Goal: Transaction & Acquisition: Purchase product/service

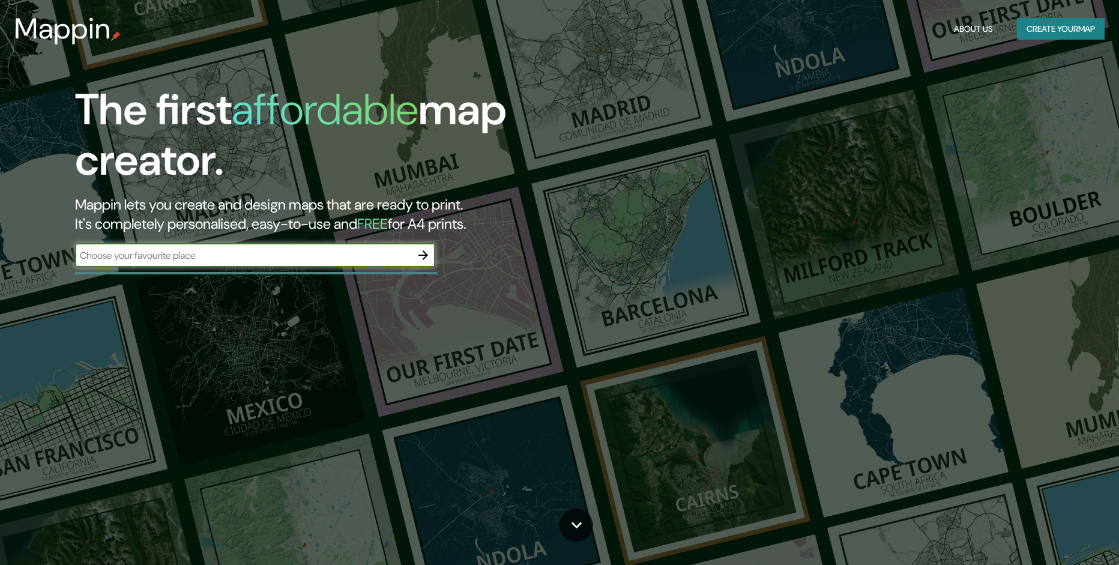
click at [174, 258] on input "text" at bounding box center [243, 256] width 336 height 14
type input "[GEOGRAPHIC_DATA], [GEOGRAPHIC_DATA]"
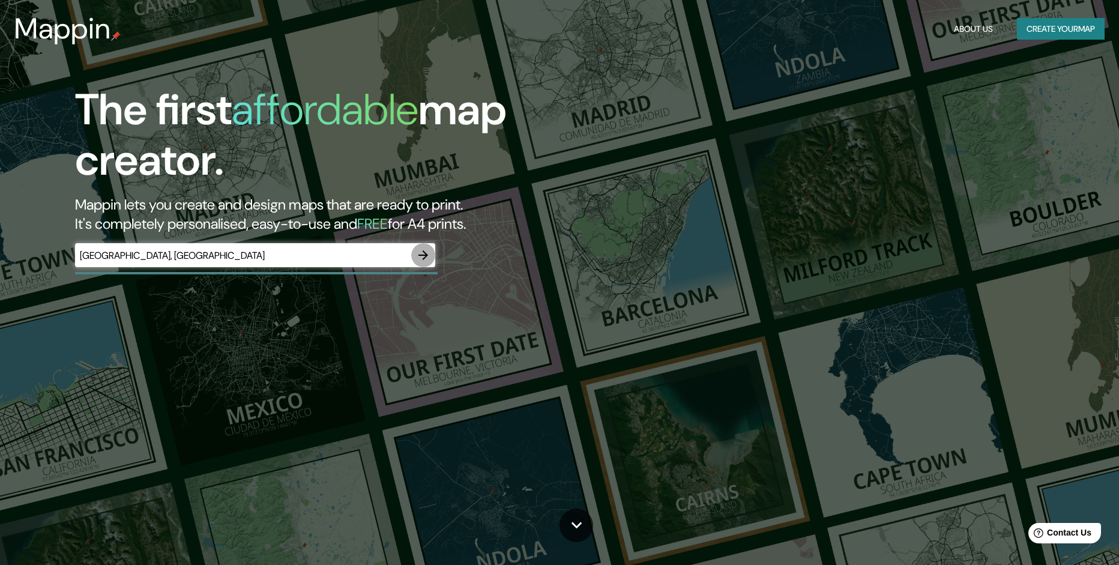
click at [427, 255] on icon "button" at bounding box center [423, 255] width 10 height 10
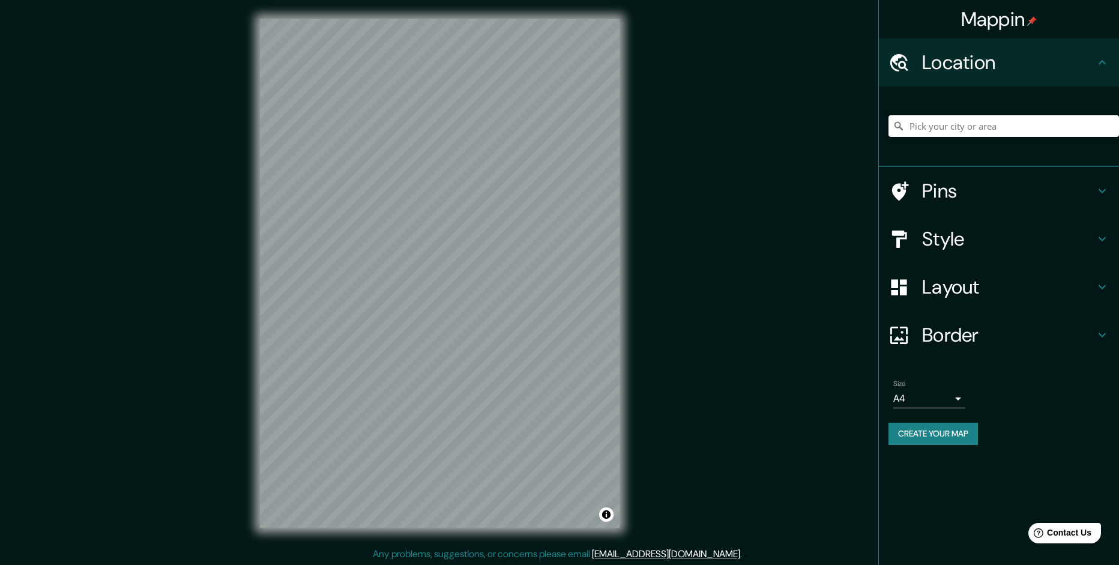
click at [940, 124] on input "Pick your city or area" at bounding box center [1004, 126] width 231 height 22
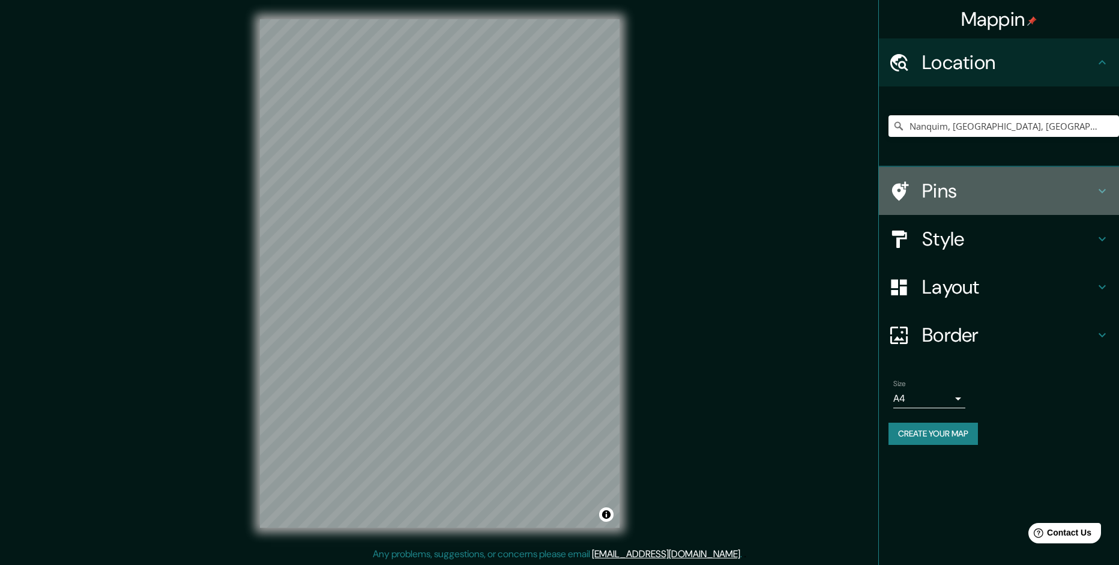
click at [943, 193] on h4 "Pins" at bounding box center [1008, 191] width 173 height 24
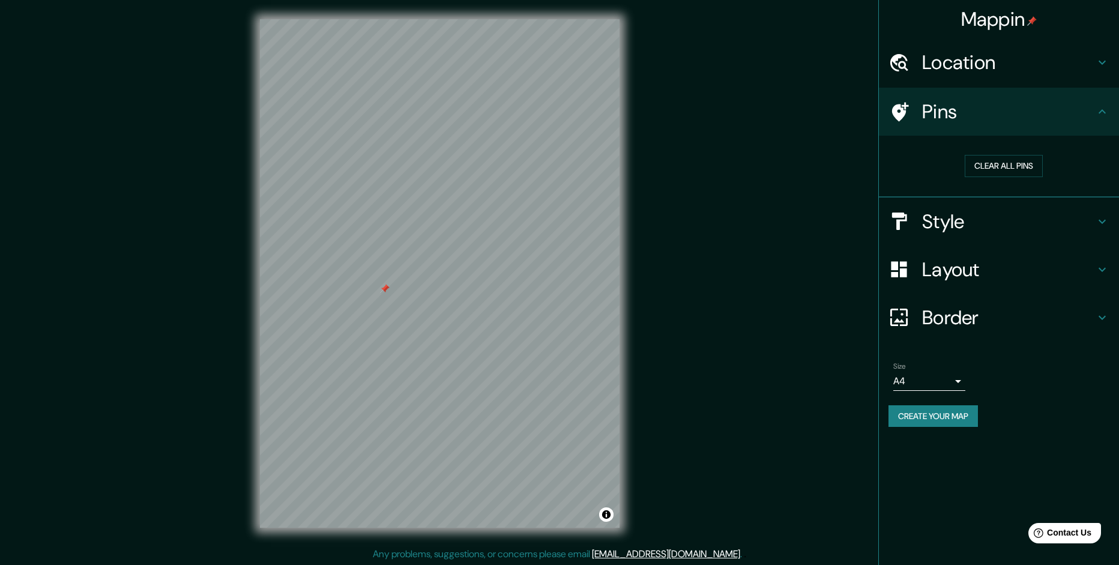
click at [956, 68] on h4 "Location" at bounding box center [1008, 62] width 173 height 24
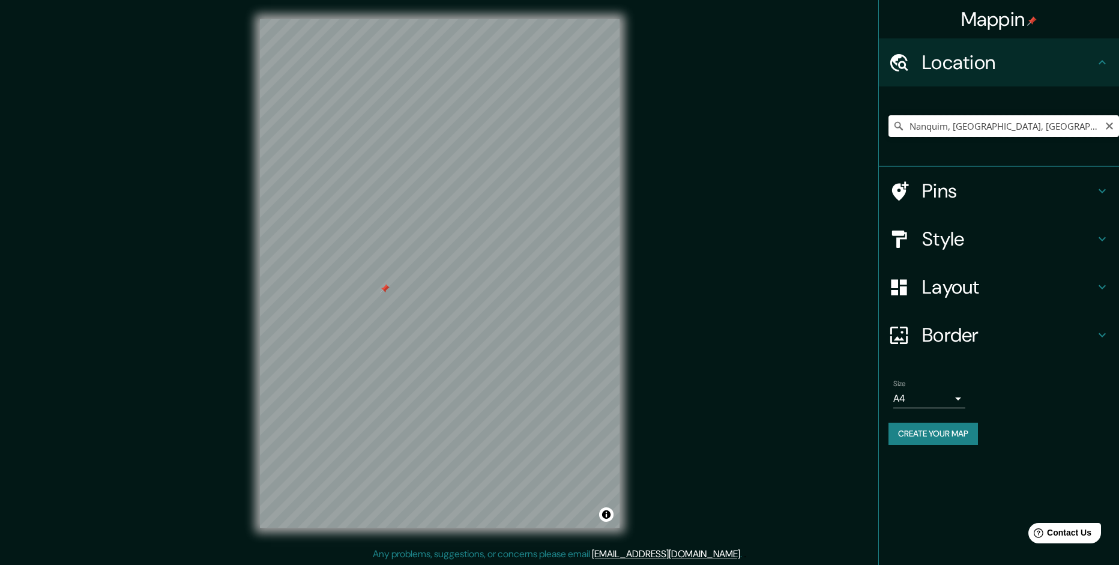
click at [1022, 124] on input "Nanquim, [GEOGRAPHIC_DATA], [GEOGRAPHIC_DATA]" at bounding box center [1004, 126] width 231 height 22
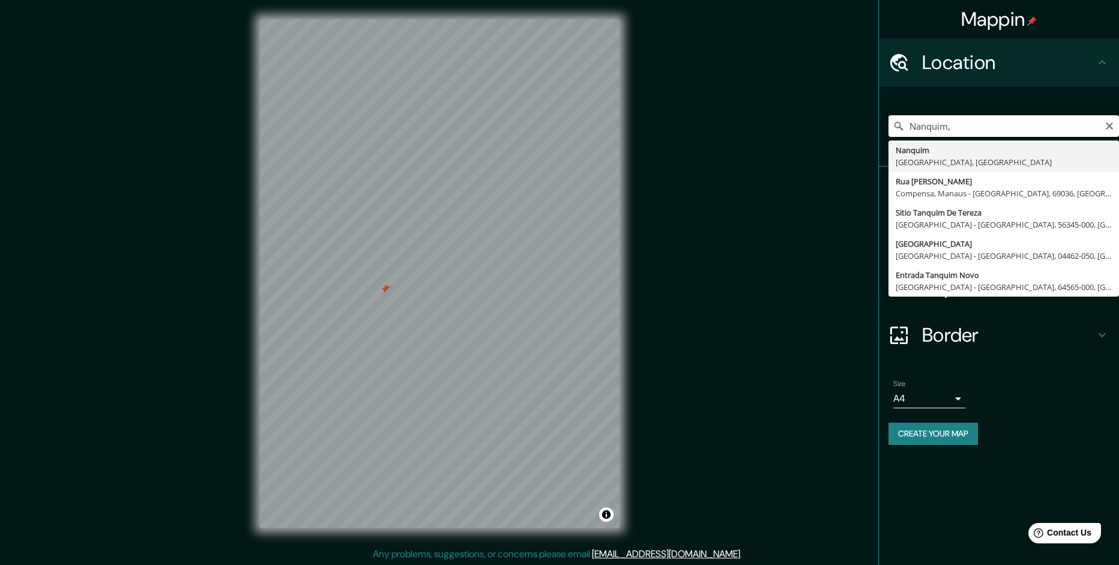
type input "Nanquim, [GEOGRAPHIC_DATA], [GEOGRAPHIC_DATA]"
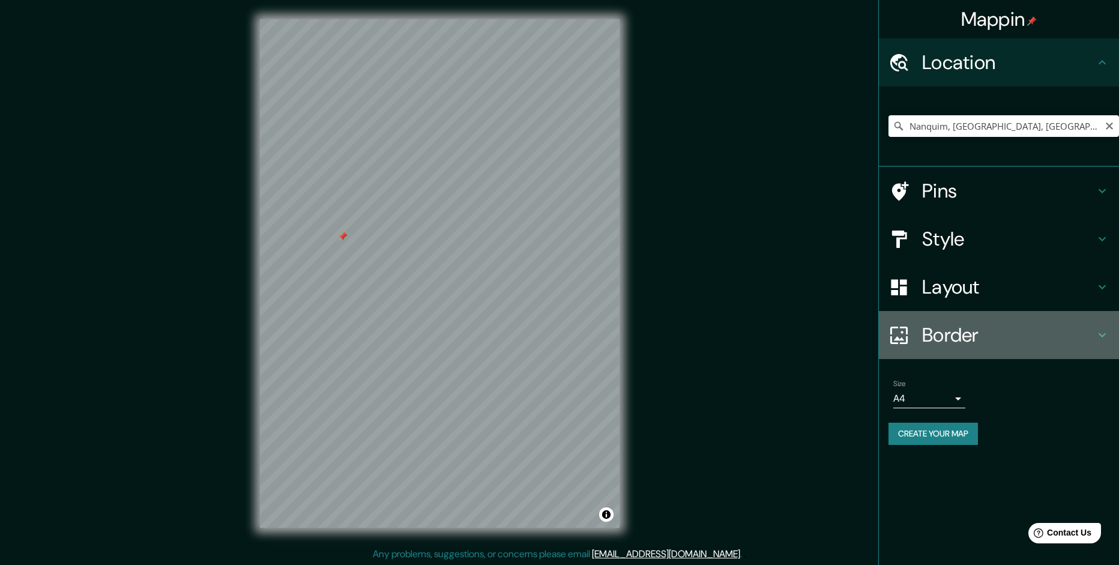
click at [959, 332] on h4 "Border" at bounding box center [1008, 335] width 173 height 24
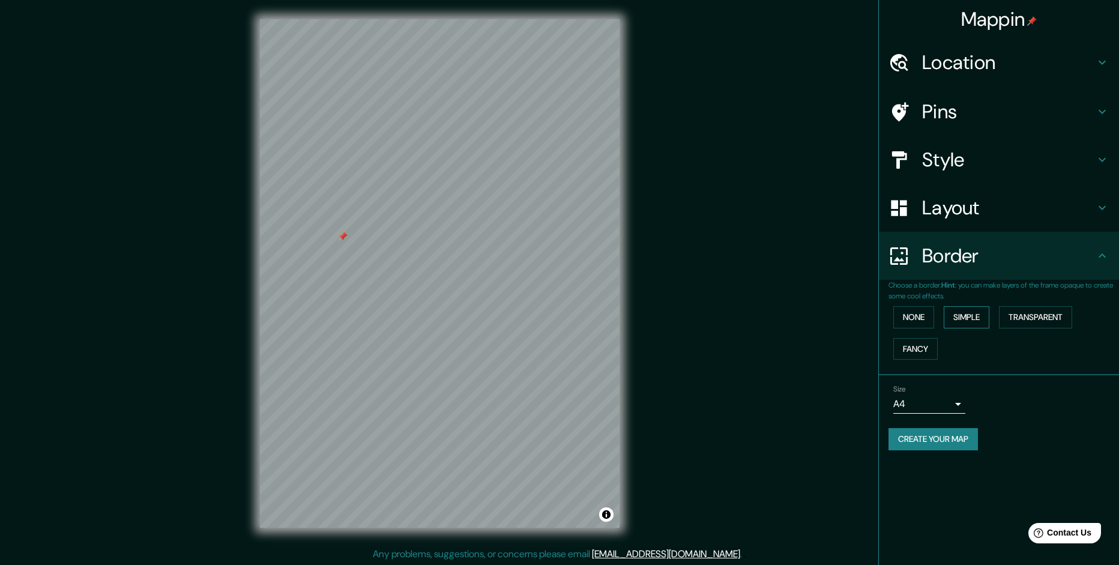
click at [950, 315] on button "Simple" at bounding box center [967, 317] width 46 height 22
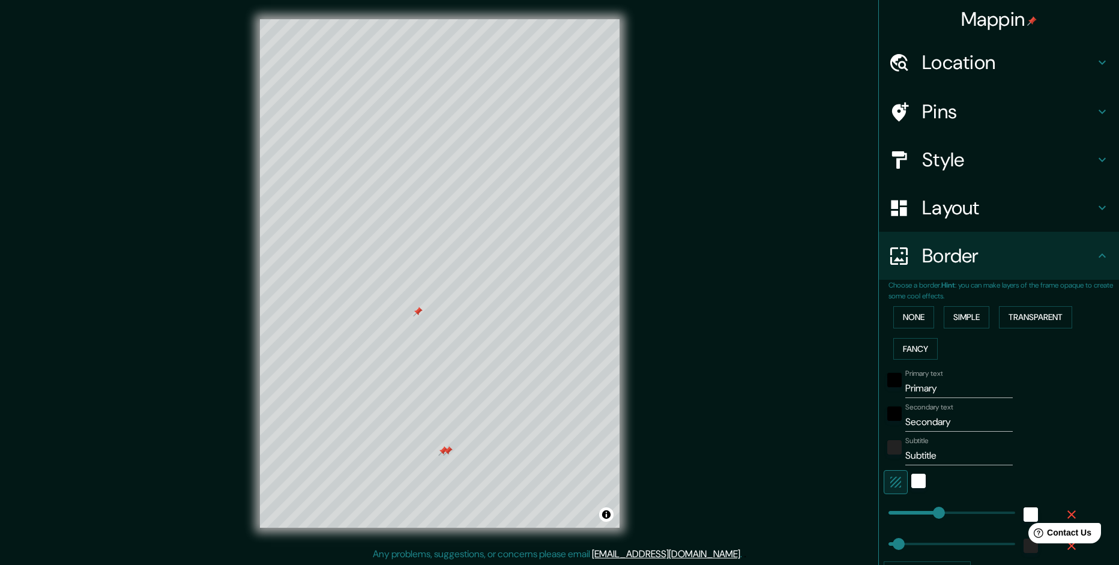
click at [443, 452] on div at bounding box center [448, 451] width 10 height 10
click at [442, 449] on div at bounding box center [443, 451] width 10 height 10
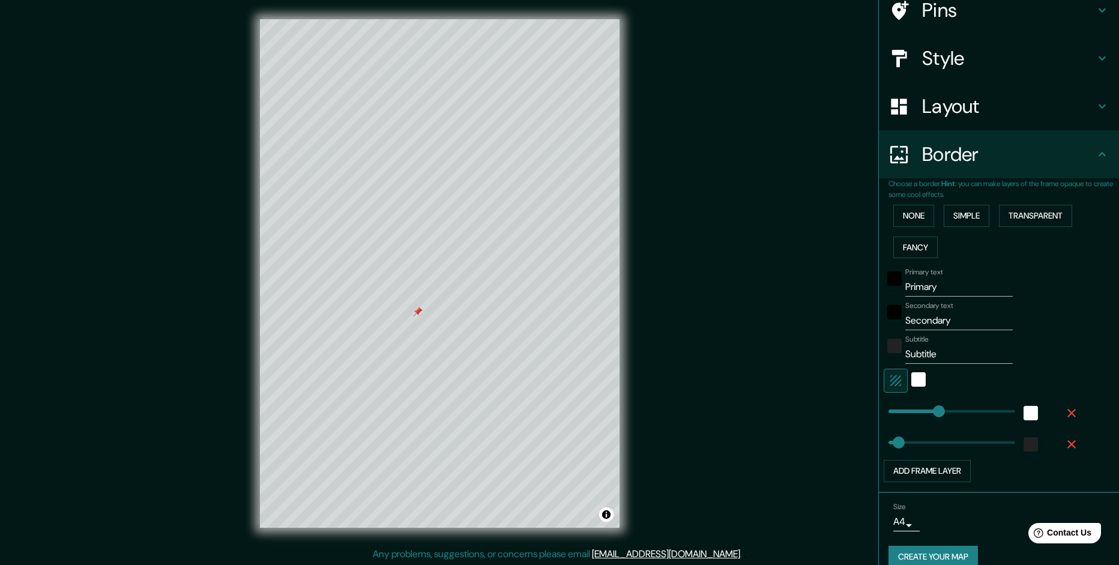
scroll to position [118, 0]
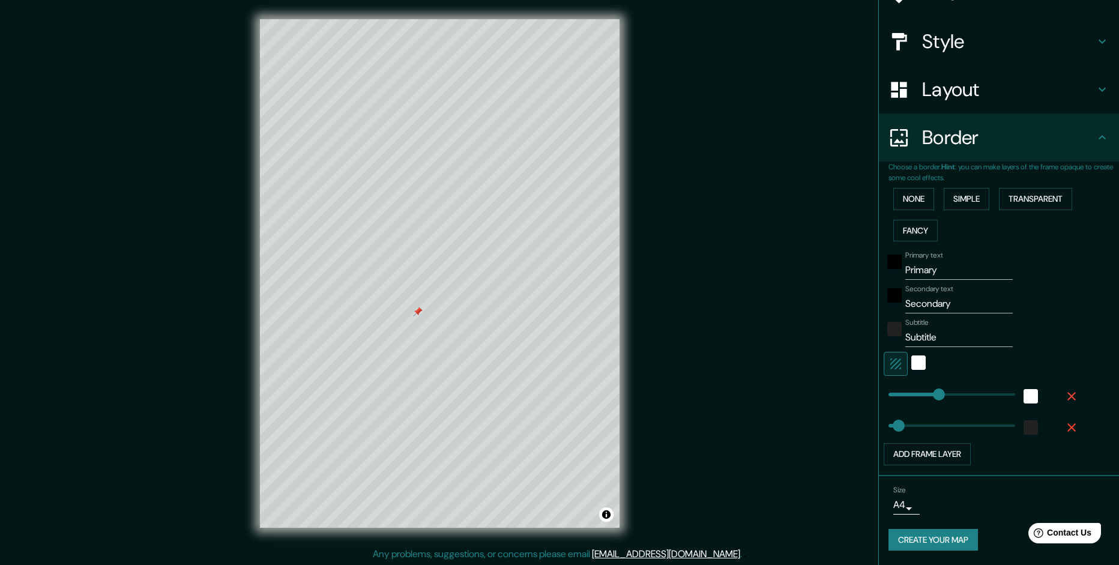
click at [932, 273] on input "Primary" at bounding box center [958, 270] width 107 height 19
click at [998, 165] on div "Mappin Location [GEOGRAPHIC_DATA], [GEOGRAPHIC_DATA], [GEOGRAPHIC_DATA] Pins St…" at bounding box center [559, 283] width 1119 height 566
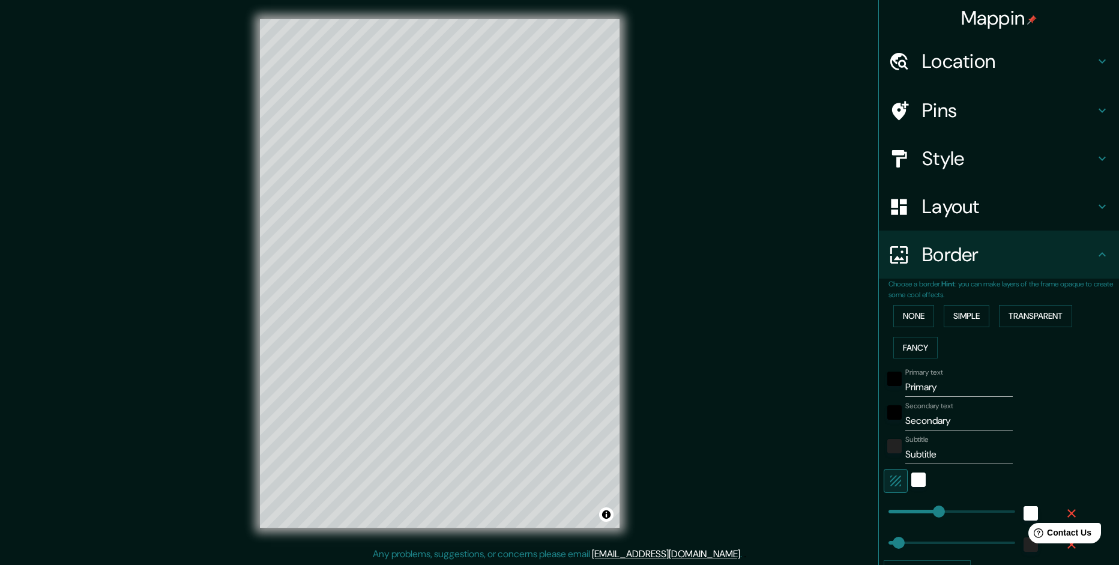
scroll to position [0, 0]
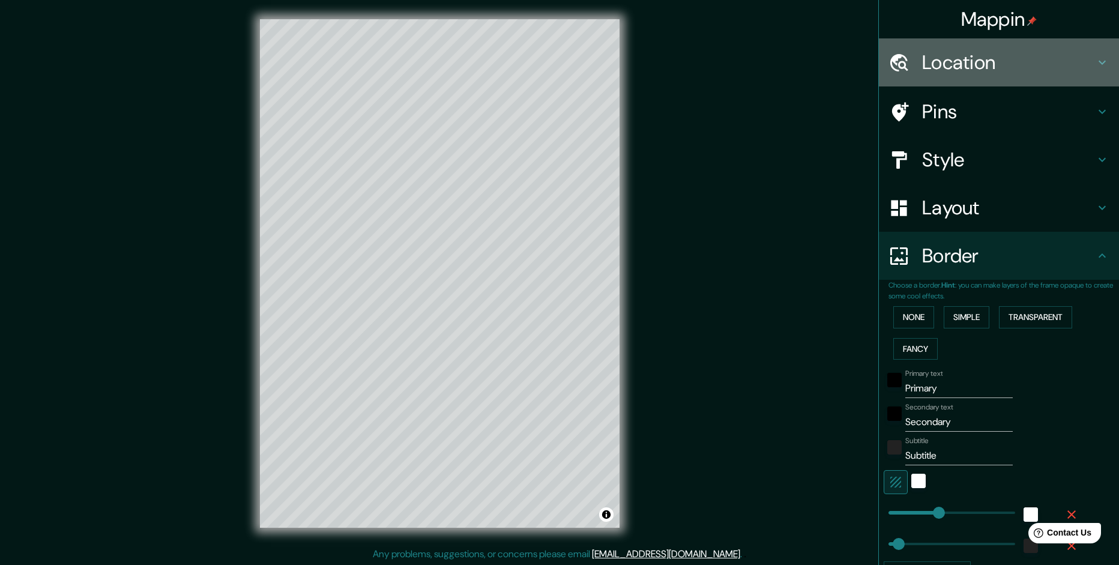
click at [946, 56] on h4 "Location" at bounding box center [1008, 62] width 173 height 24
type input "240"
type input "48"
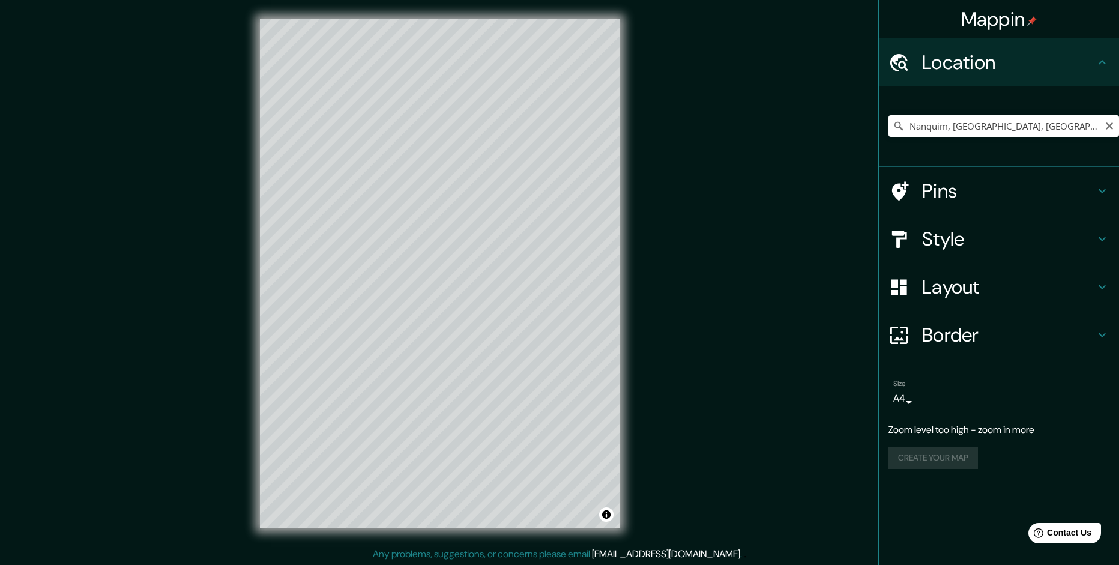
click at [1024, 121] on input "Nanquim, [GEOGRAPHIC_DATA], [GEOGRAPHIC_DATA]" at bounding box center [1004, 126] width 231 height 22
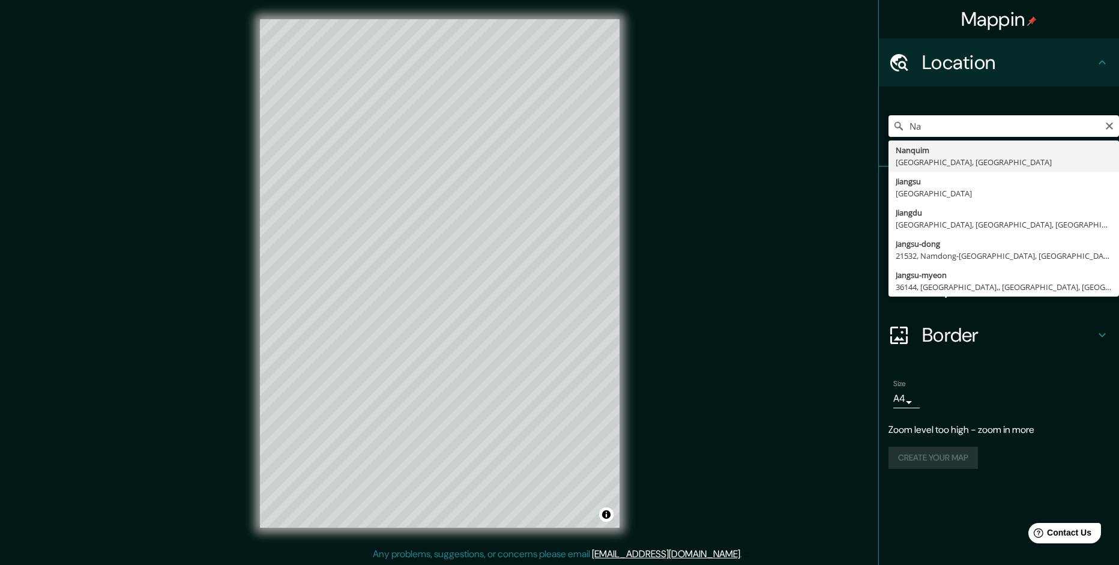
type input "N"
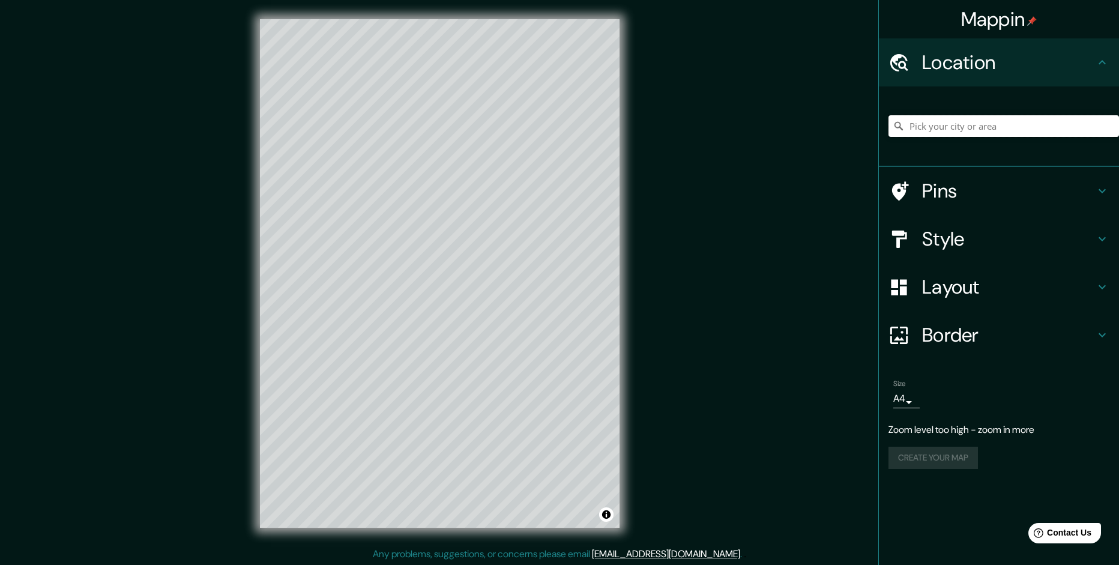
click at [947, 127] on input "Pick your city or area" at bounding box center [1004, 126] width 231 height 22
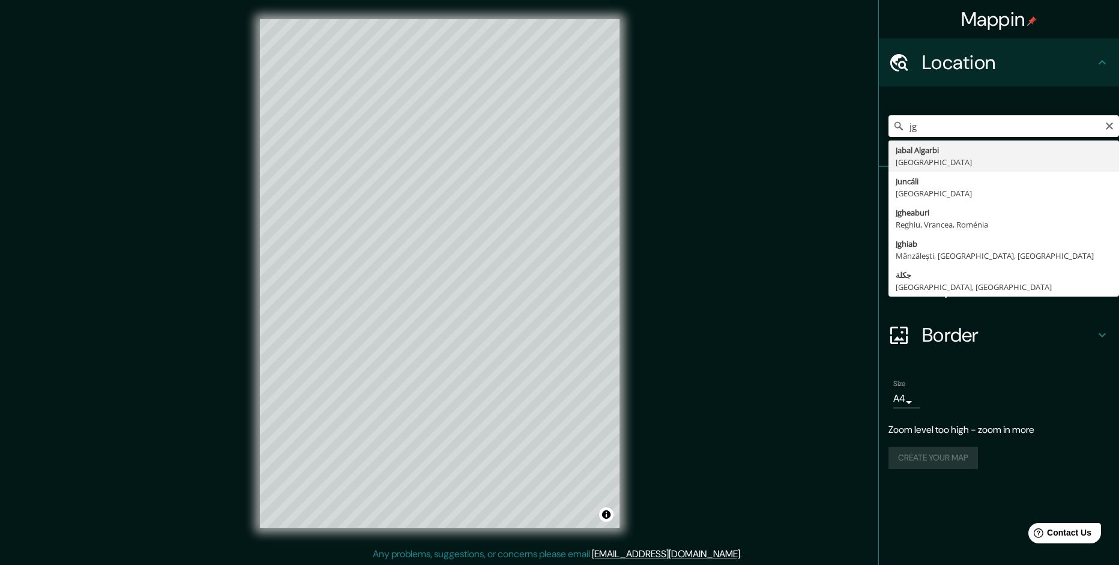
type input "Jabal Algarbi, [GEOGRAPHIC_DATA]"
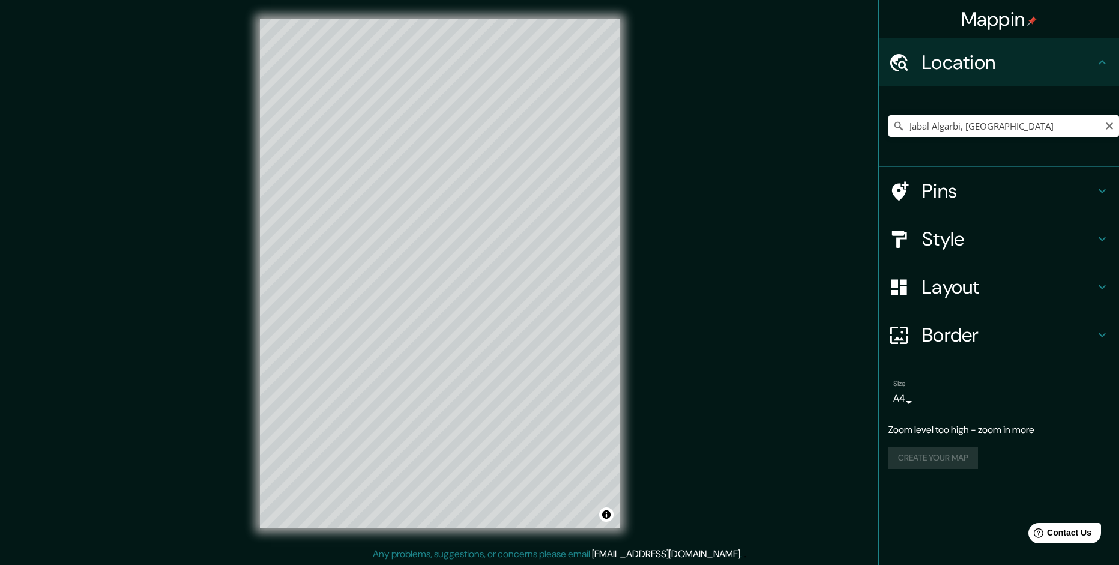
click at [996, 122] on input "Jabal Algarbi, [GEOGRAPHIC_DATA]" at bounding box center [1004, 126] width 231 height 22
click at [1114, 130] on icon "Clear" at bounding box center [1110, 126] width 10 height 10
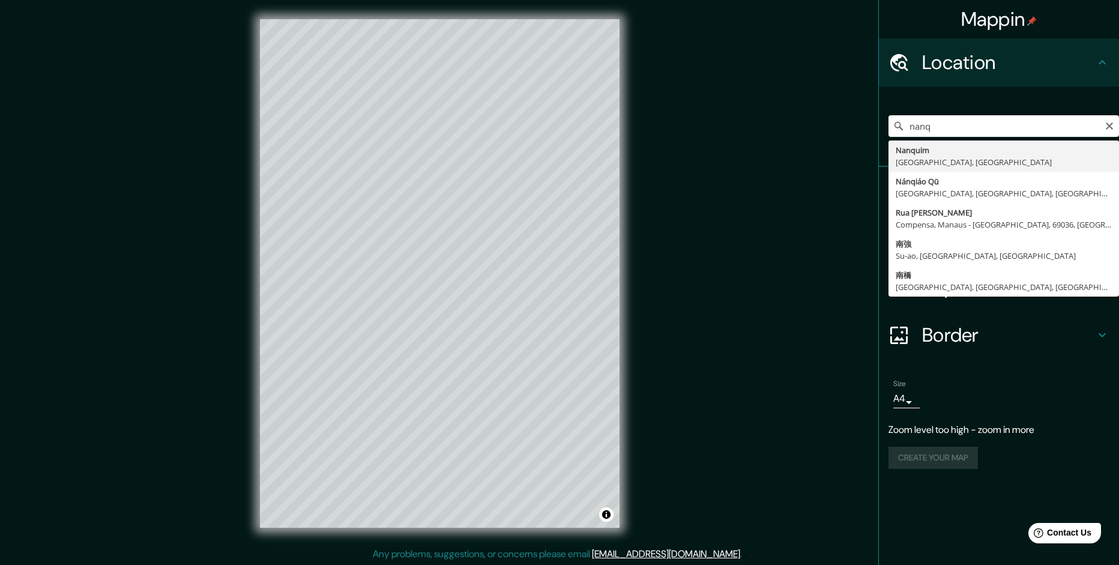
type input "Nanquim, [GEOGRAPHIC_DATA], [GEOGRAPHIC_DATA]"
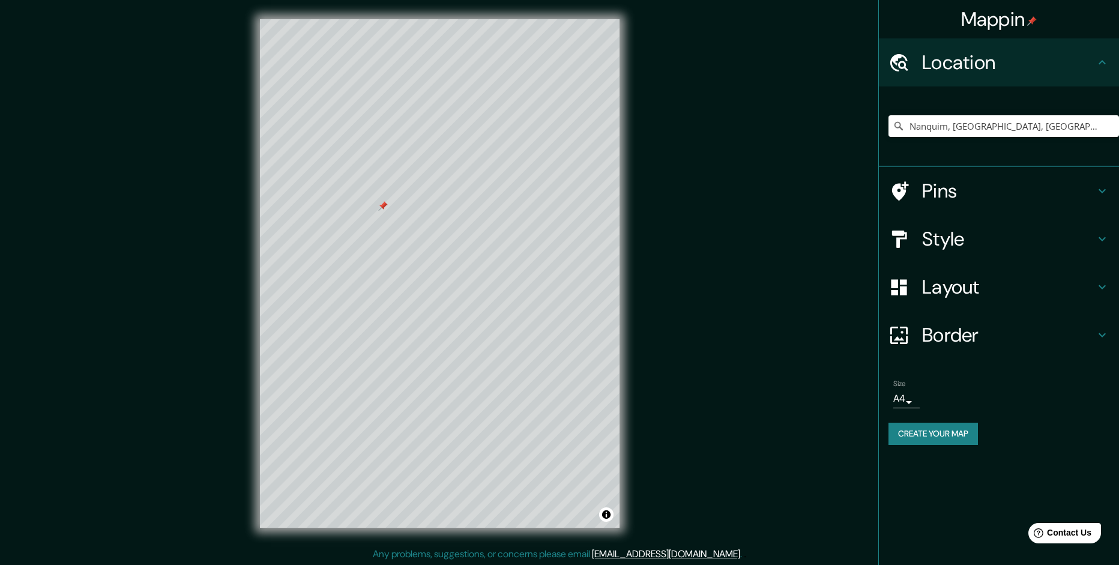
click at [926, 197] on h4 "Pins" at bounding box center [1008, 191] width 173 height 24
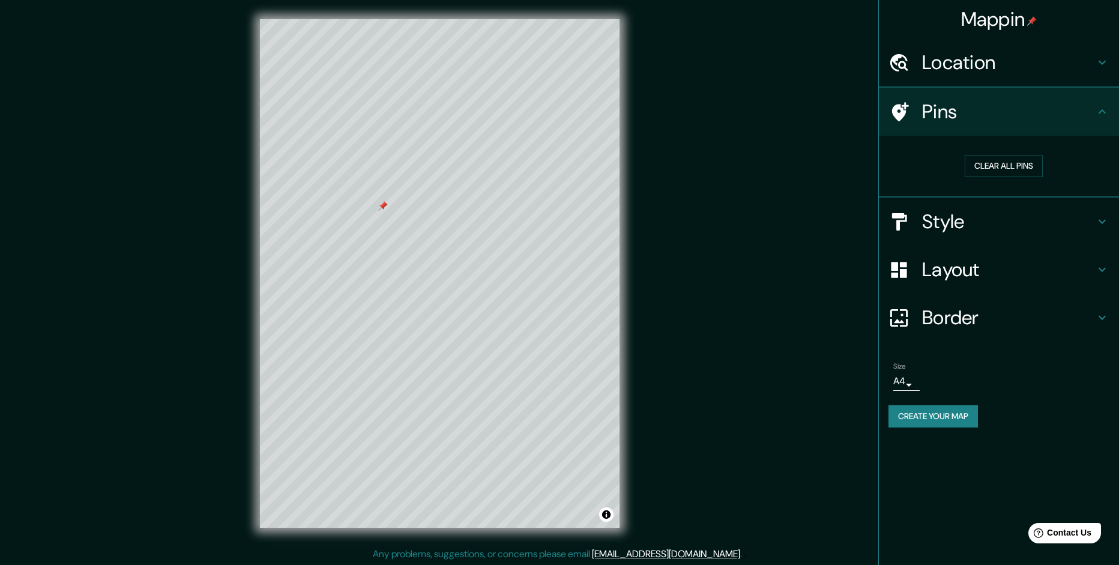
type input "240"
type input "48"
click at [349, 228] on div at bounding box center [350, 227] width 10 height 10
click at [947, 223] on h4 "Style" at bounding box center [1008, 222] width 173 height 24
type input "240"
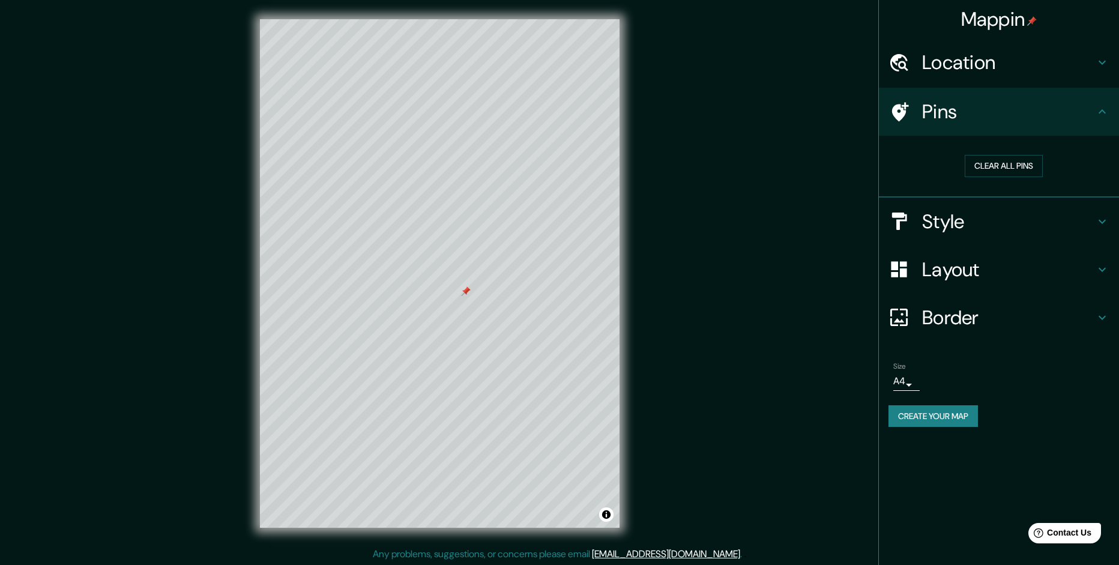
type input "48"
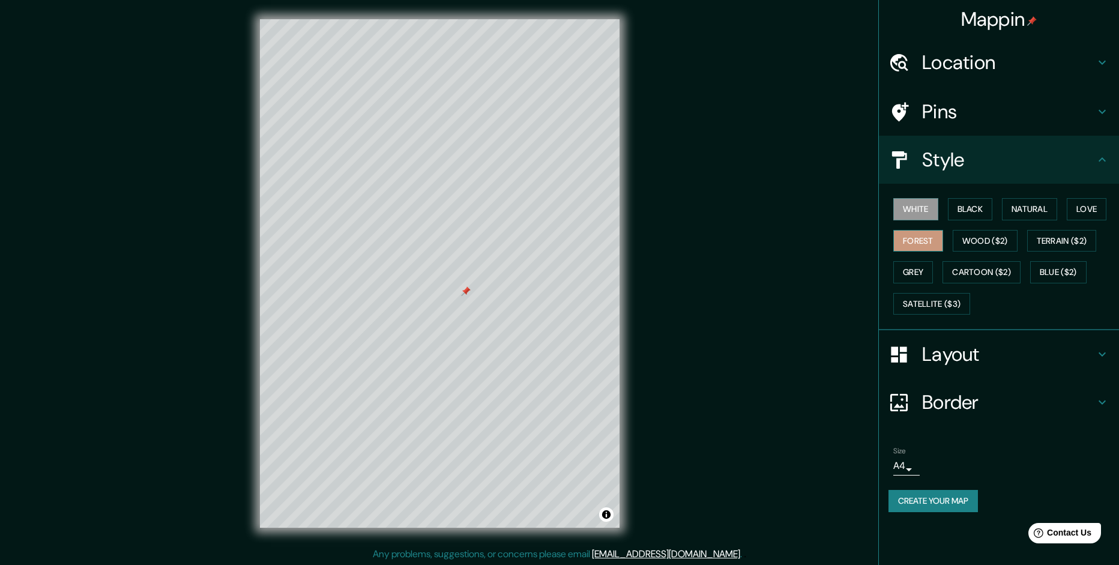
click at [925, 240] on button "Forest" at bounding box center [918, 241] width 50 height 22
click at [972, 212] on button "Black" at bounding box center [970, 209] width 45 height 22
click at [1022, 202] on button "Natural" at bounding box center [1029, 209] width 55 height 22
click at [497, 331] on div at bounding box center [498, 329] width 10 height 10
click at [537, 218] on div at bounding box center [534, 215] width 10 height 10
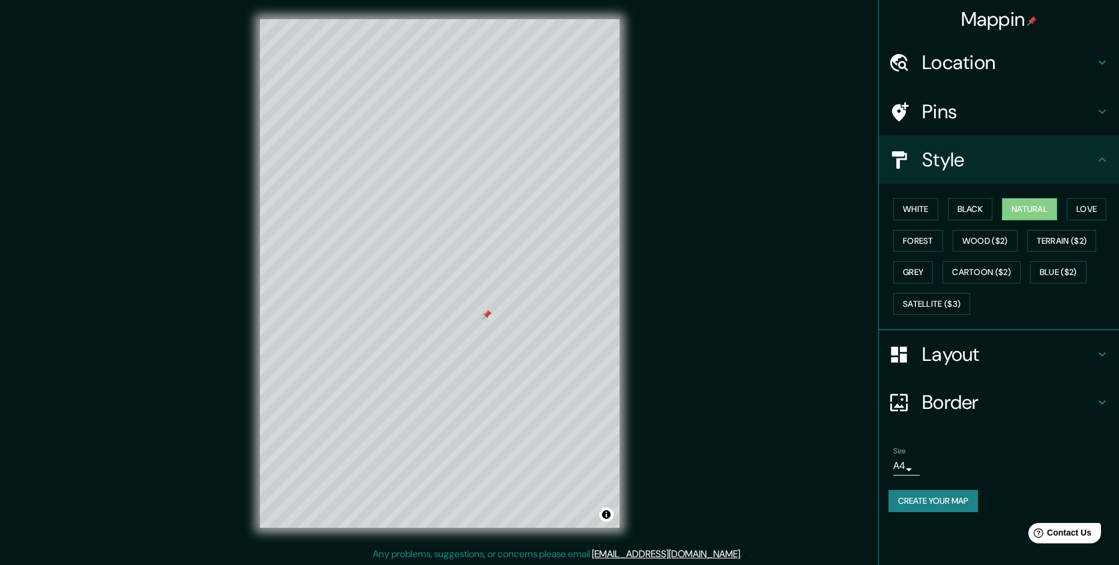
click at [952, 350] on h4 "Layout" at bounding box center [1008, 354] width 173 height 24
type input "240"
type input "48"
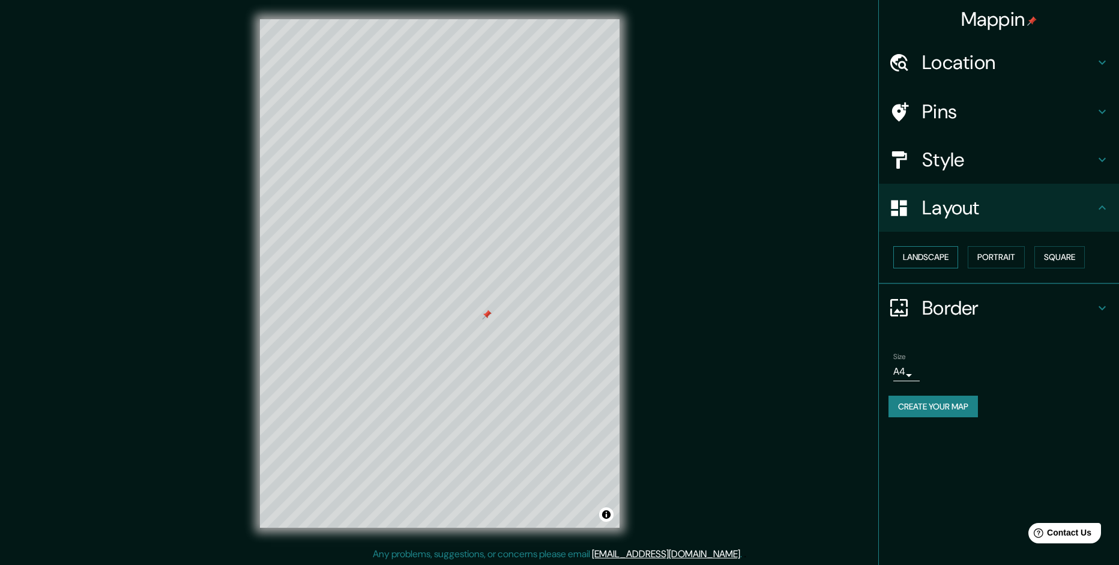
click at [916, 255] on button "Landscape" at bounding box center [925, 257] width 65 height 22
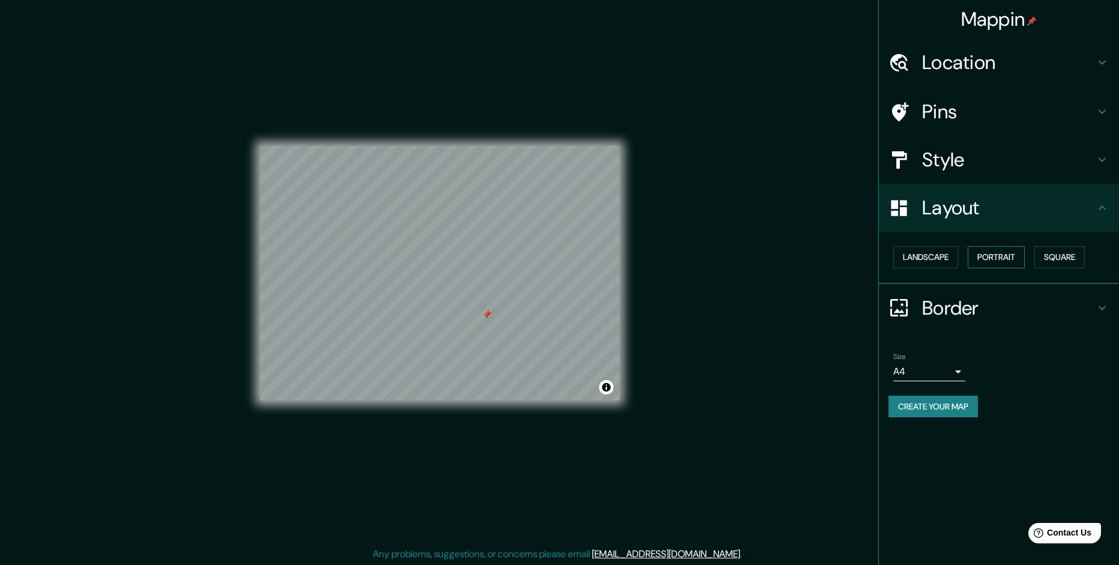
click at [969, 255] on button "Portrait" at bounding box center [996, 257] width 57 height 22
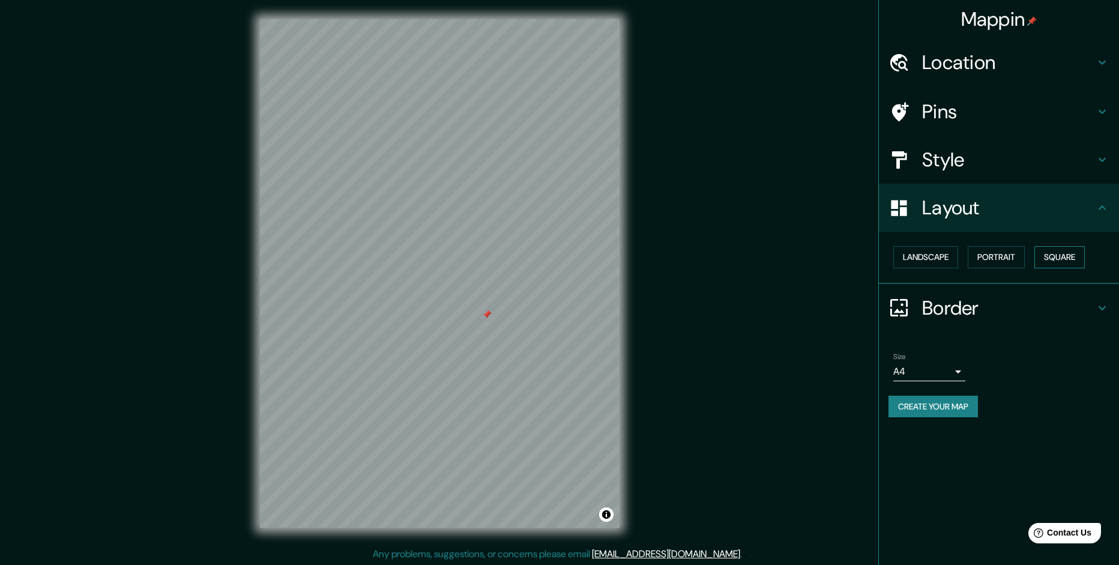
click at [1060, 255] on button "Square" at bounding box center [1059, 257] width 50 height 22
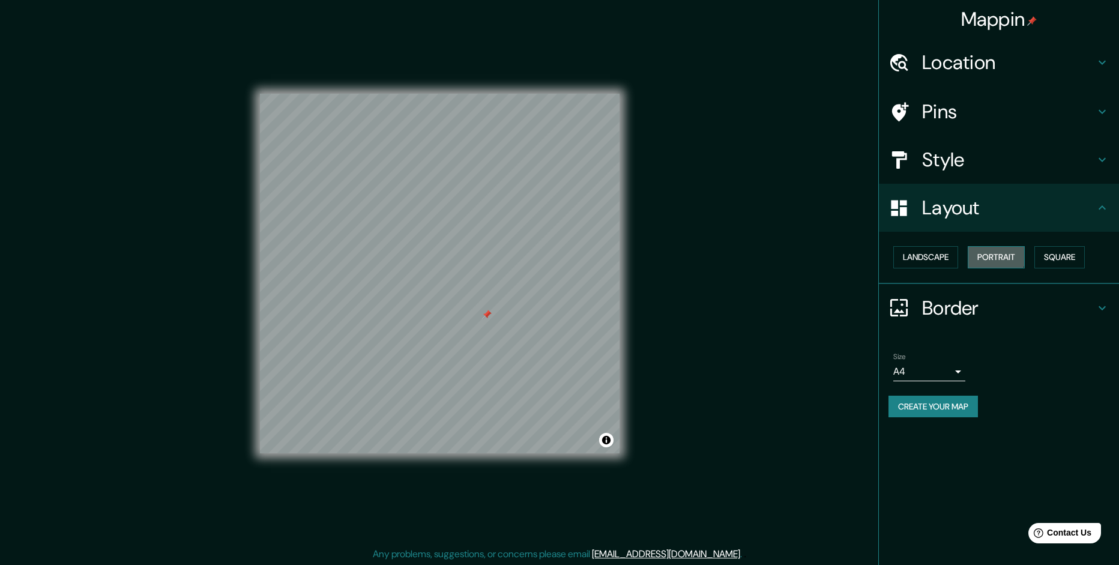
click at [980, 255] on button "Portrait" at bounding box center [996, 257] width 57 height 22
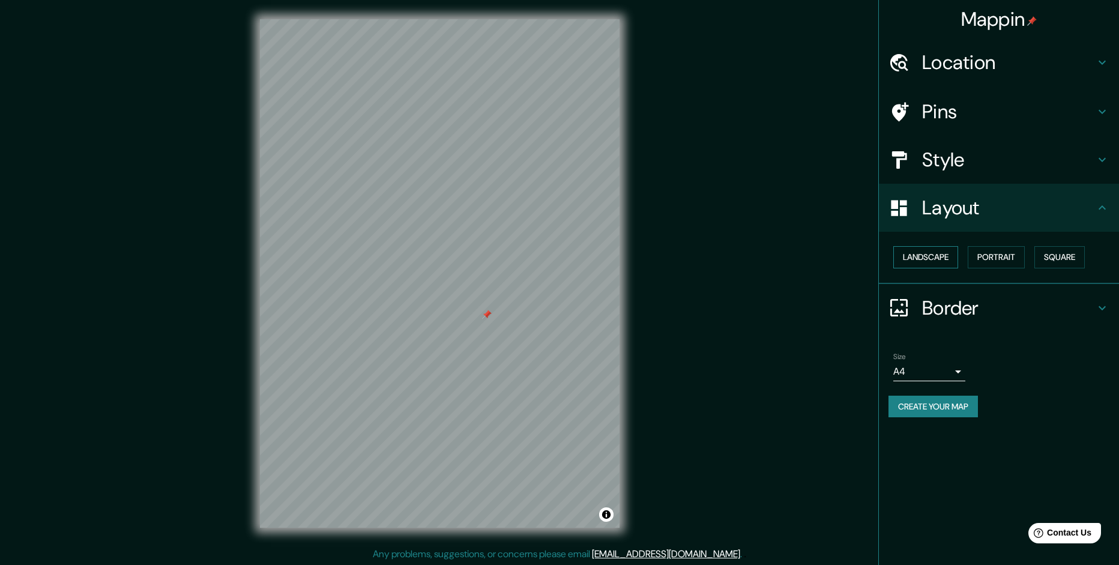
click at [907, 249] on button "Landscape" at bounding box center [925, 257] width 65 height 22
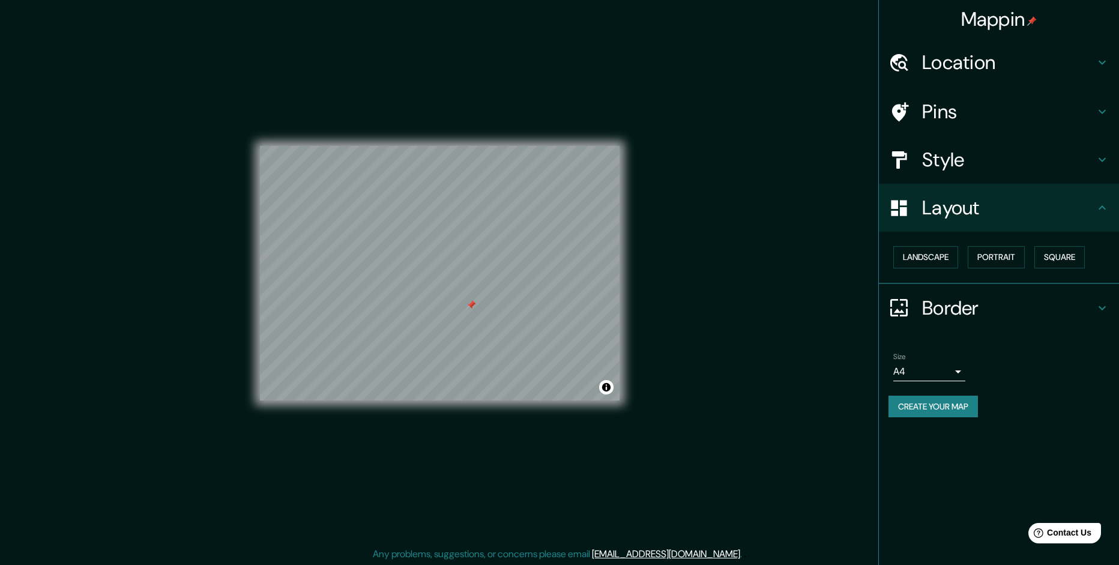
click at [469, 303] on div at bounding box center [471, 305] width 10 height 10
click at [1001, 264] on button "Portrait" at bounding box center [996, 257] width 57 height 22
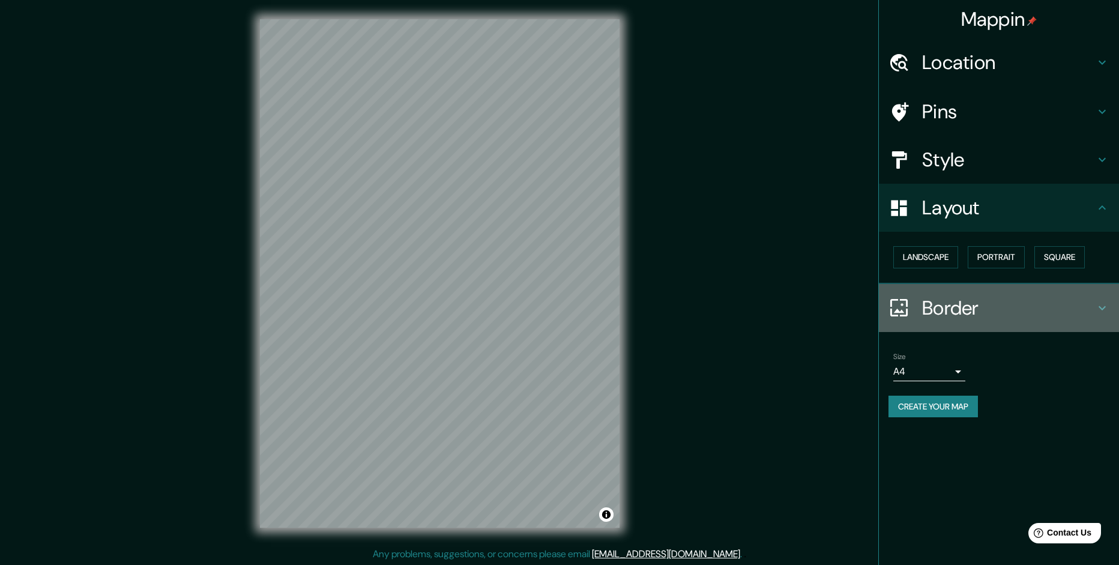
click at [956, 311] on h4 "Border" at bounding box center [1008, 308] width 173 height 24
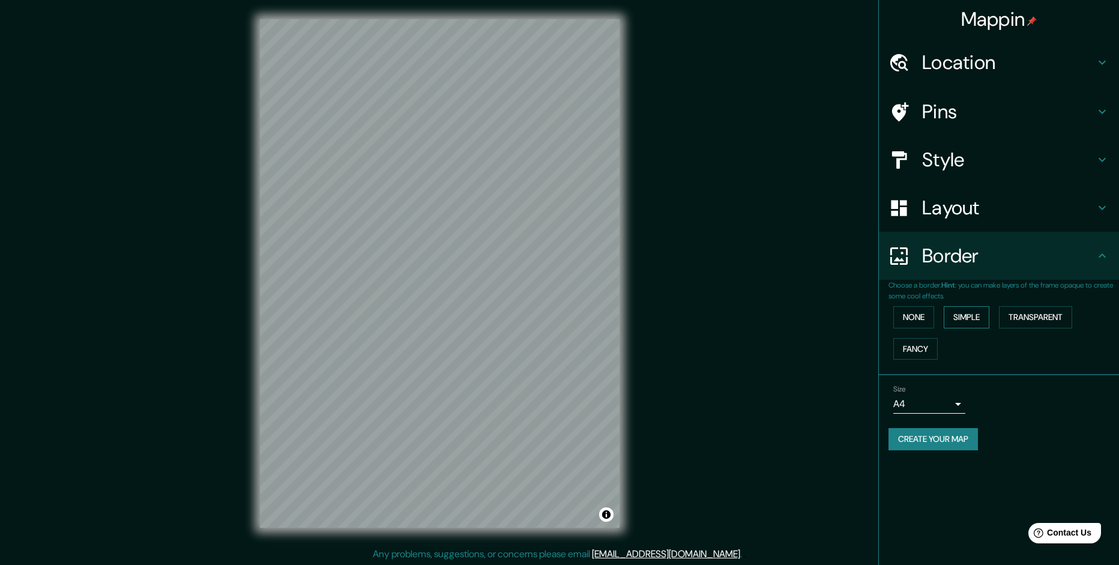
click at [956, 318] on button "Simple" at bounding box center [967, 317] width 46 height 22
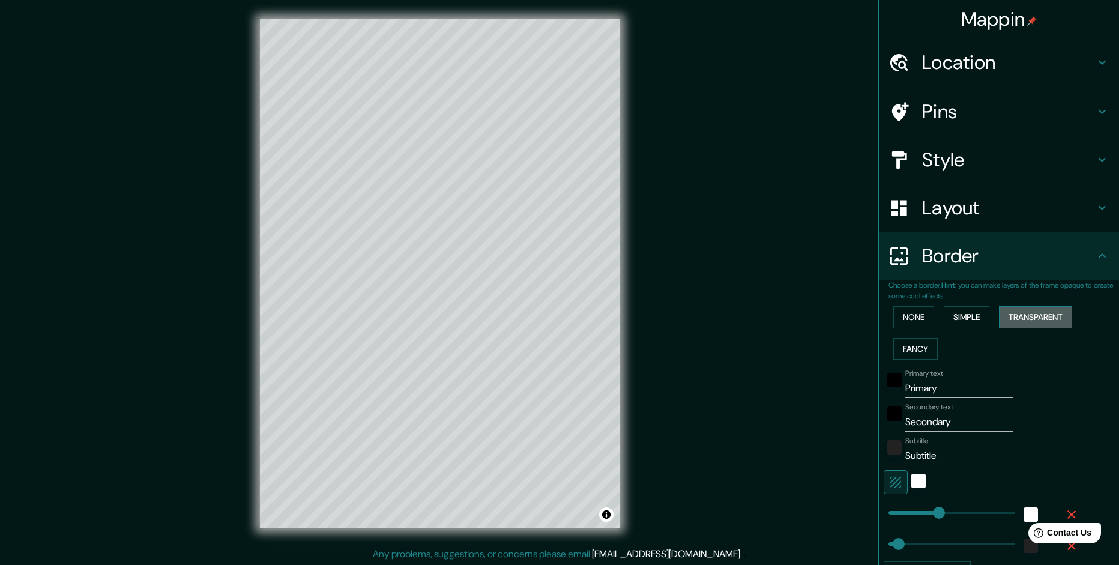
click at [1013, 318] on button "Transparent" at bounding box center [1035, 317] width 73 height 22
click at [912, 355] on button "Fancy" at bounding box center [915, 349] width 44 height 22
click at [1016, 316] on button "Transparent" at bounding box center [1035, 317] width 73 height 22
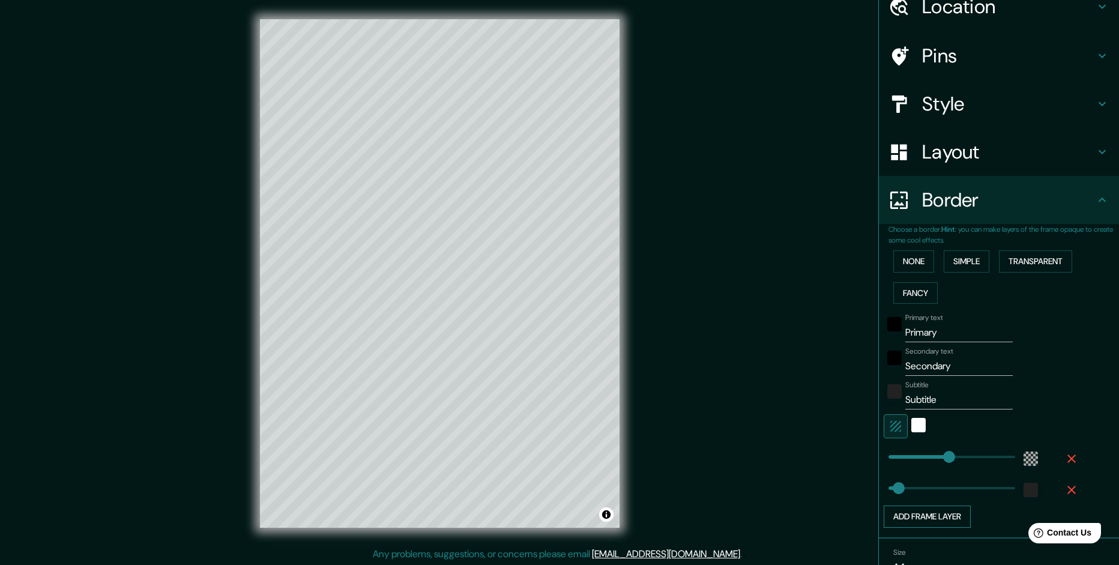
scroll to position [118, 0]
